Goal: Information Seeking & Learning: Learn about a topic

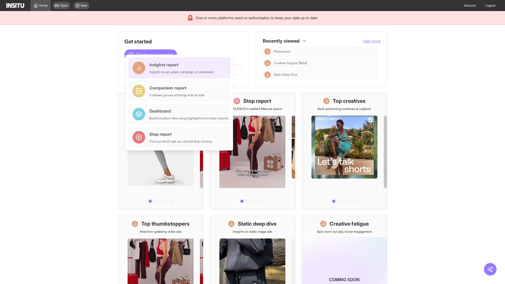
click at [181, 68] on div "Insights report Insights by ad, adset, campaign, or placement" at bounding box center [181, 68] width 65 height 13
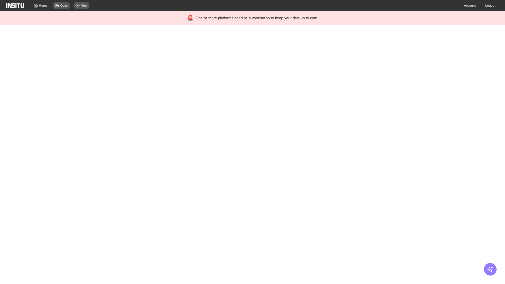
select select "**"
